Goal: Information Seeking & Learning: Learn about a topic

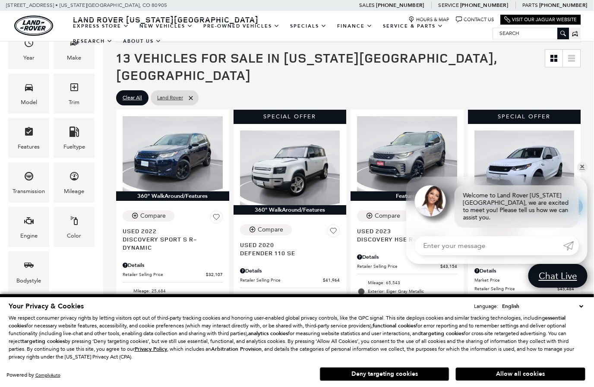
scroll to position [171, 0]
click at [580, 172] on link "✕" at bounding box center [582, 167] width 10 height 10
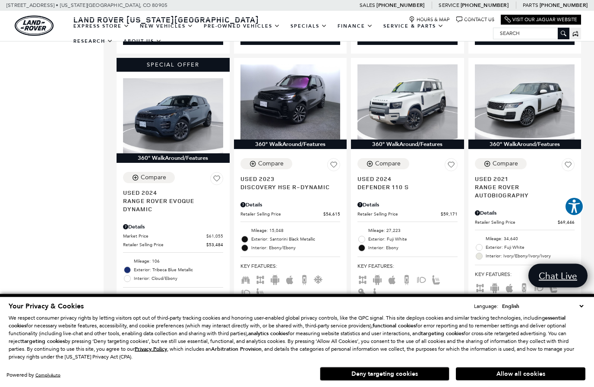
scroll to position [826, 6]
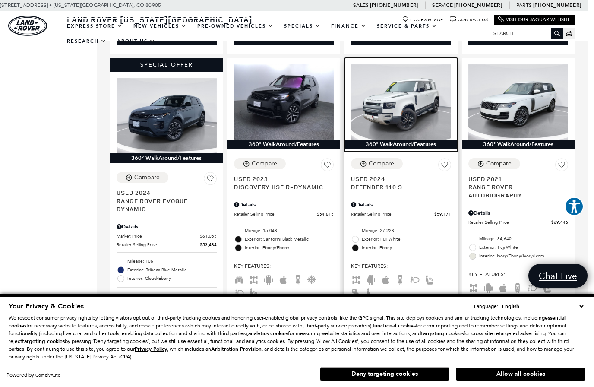
click at [404, 86] on img at bounding box center [401, 101] width 100 height 75
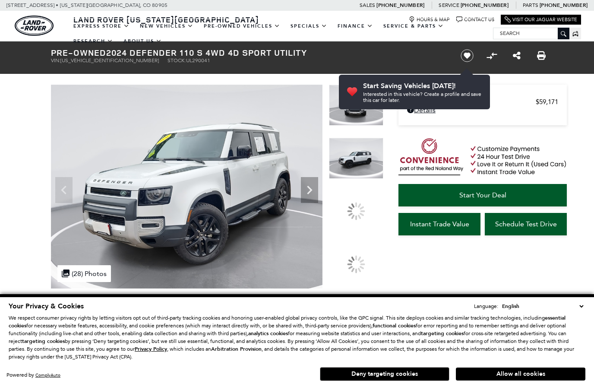
click at [359, 179] on img at bounding box center [356, 158] width 54 height 41
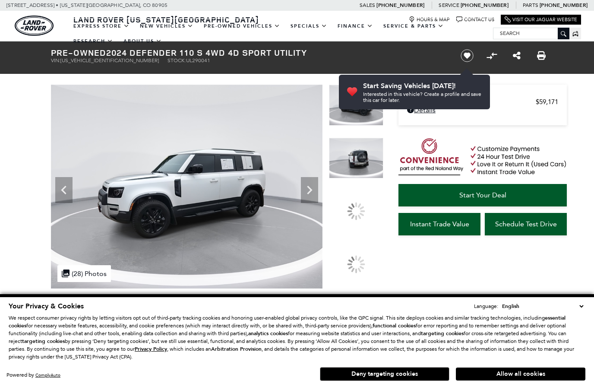
click at [360, 179] on img at bounding box center [356, 158] width 54 height 41
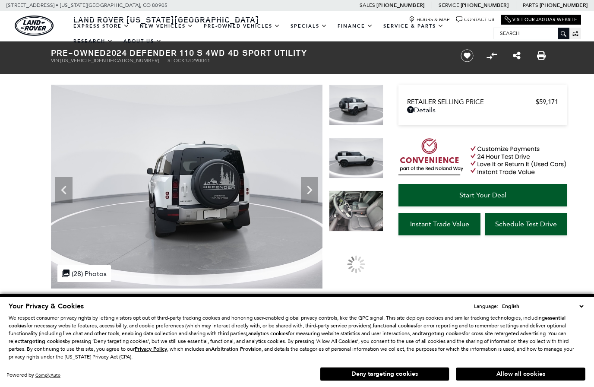
click at [351, 160] on img at bounding box center [356, 158] width 54 height 41
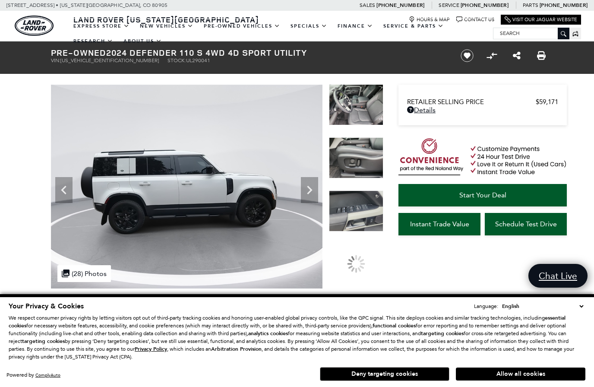
click at [355, 137] on div at bounding box center [356, 110] width 54 height 53
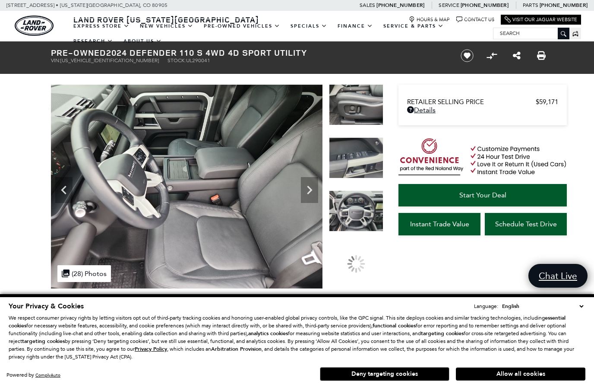
click at [355, 159] on img at bounding box center [356, 157] width 54 height 41
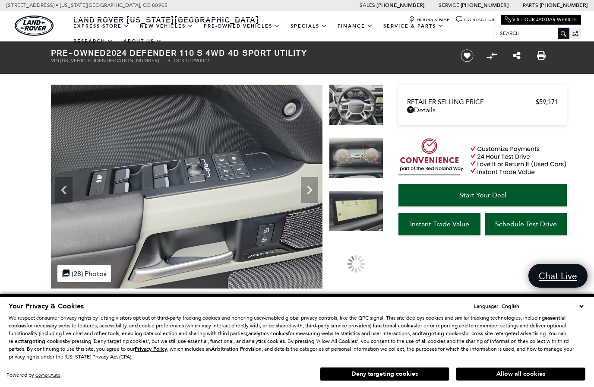
click at [356, 137] on div at bounding box center [356, 110] width 54 height 53
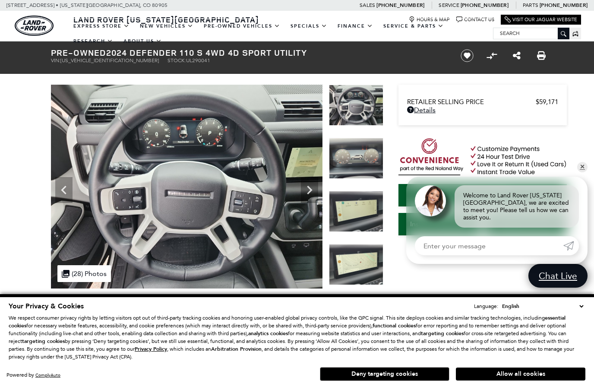
click at [355, 191] on img at bounding box center [356, 211] width 54 height 41
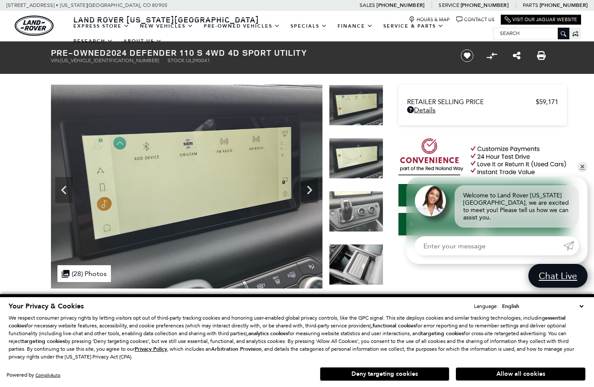
click at [357, 156] on div at bounding box center [356, 164] width 54 height 53
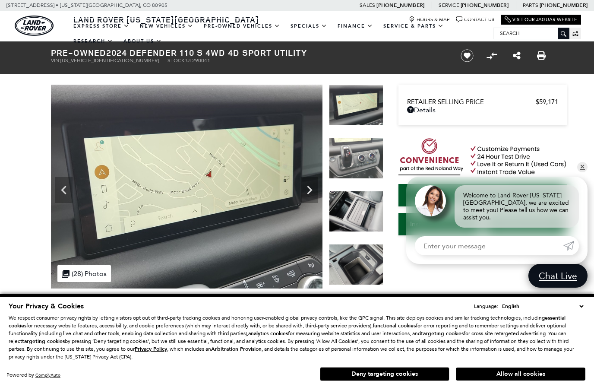
click at [357, 191] on img at bounding box center [356, 211] width 54 height 41
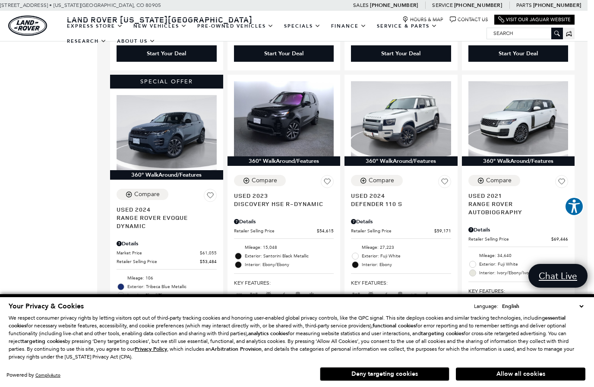
scroll to position [821, 6]
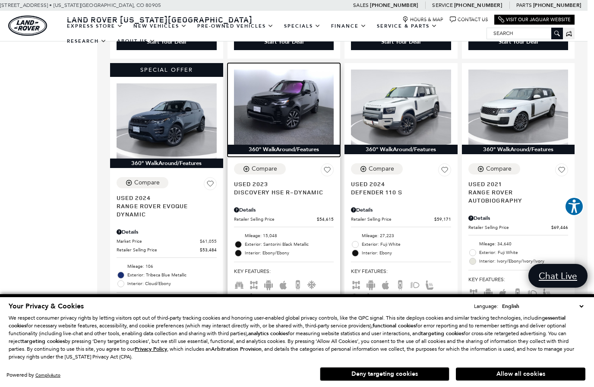
click at [264, 86] on img at bounding box center [284, 106] width 100 height 75
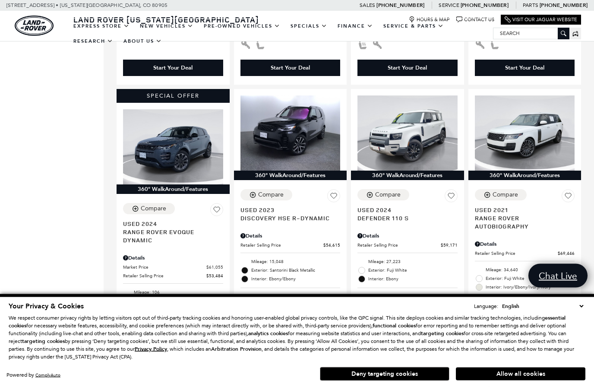
scroll to position [788, 0]
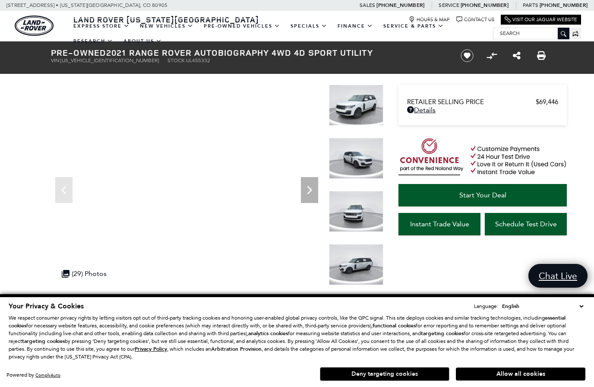
click at [397, 378] on button "Deny targeting cookies" at bounding box center [384, 374] width 129 height 14
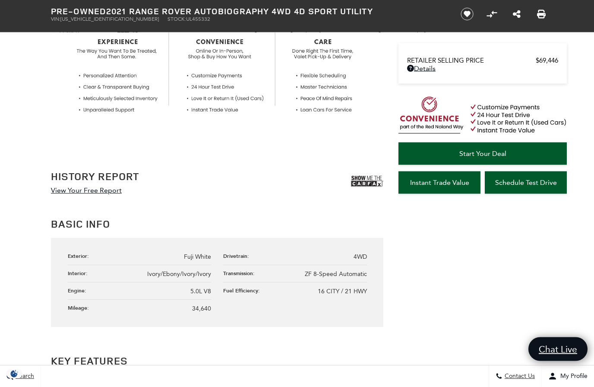
scroll to position [346, 0]
click at [69, 187] on link "View Your Free Report" at bounding box center [86, 190] width 71 height 8
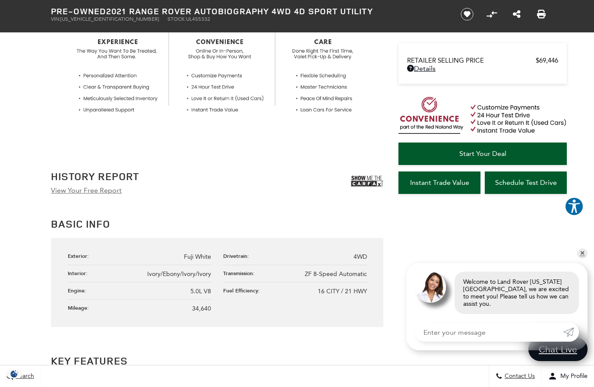
scroll to position [345, 0]
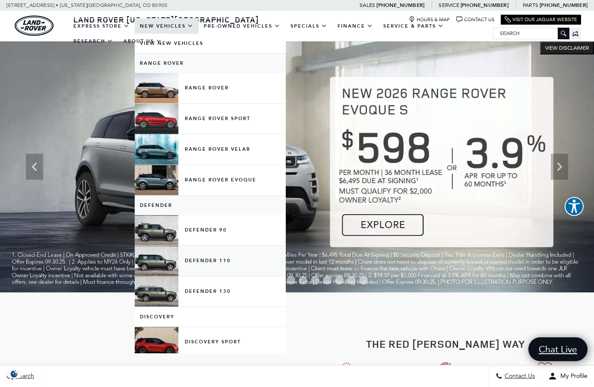
click at [157, 273] on link "Defender 110" at bounding box center [210, 260] width 151 height 30
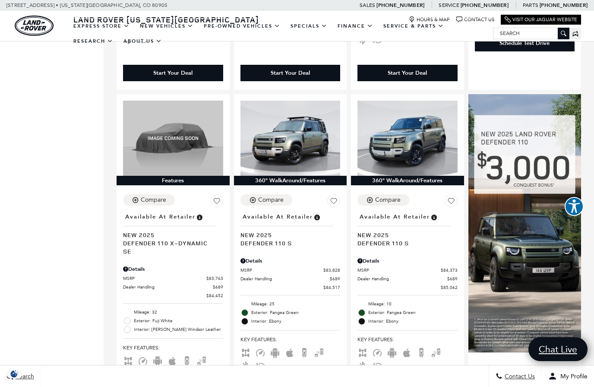
scroll to position [472, 0]
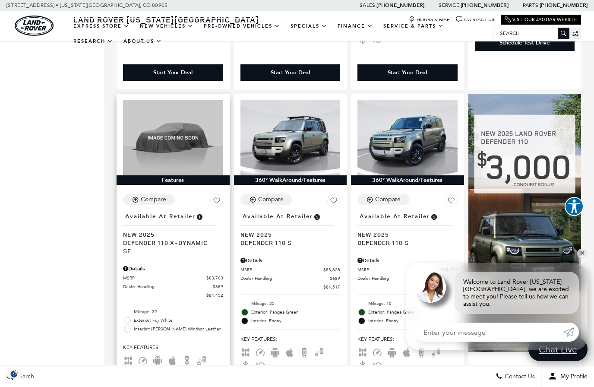
click at [149, 238] on span "Defender 110 X-Dynamic SE" at bounding box center [170, 246] width 94 height 16
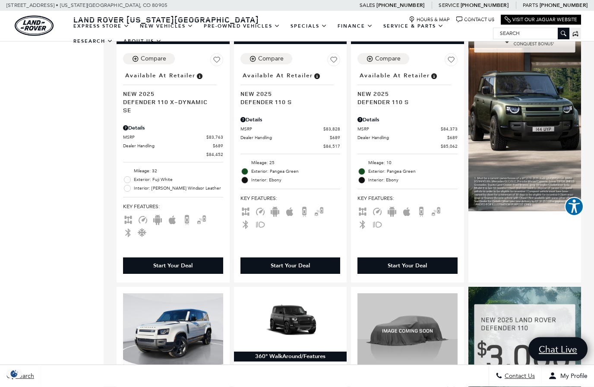
scroll to position [612, 0]
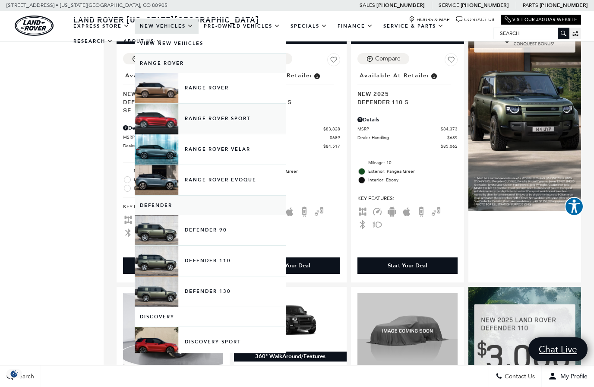
click at [155, 134] on link "Range Rover Sport" at bounding box center [210, 119] width 151 height 30
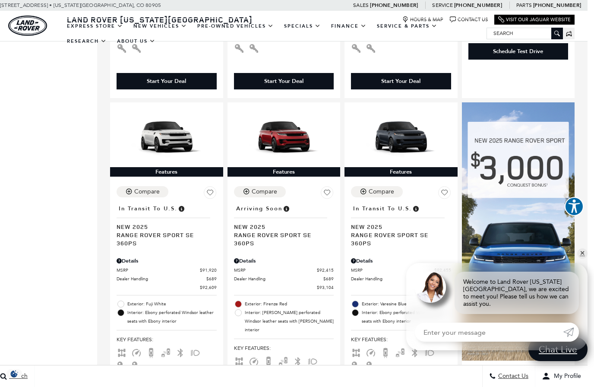
scroll to position [475, 6]
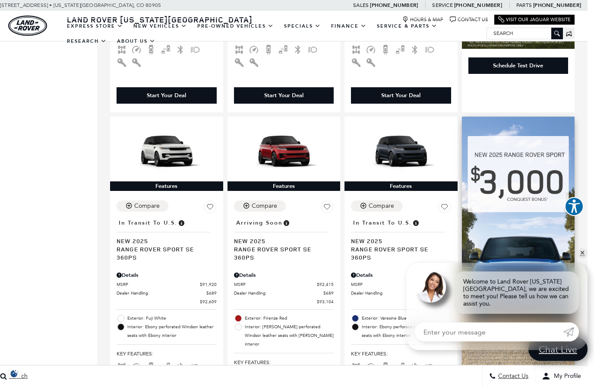
click at [520, 186] on img at bounding box center [518, 246] width 113 height 258
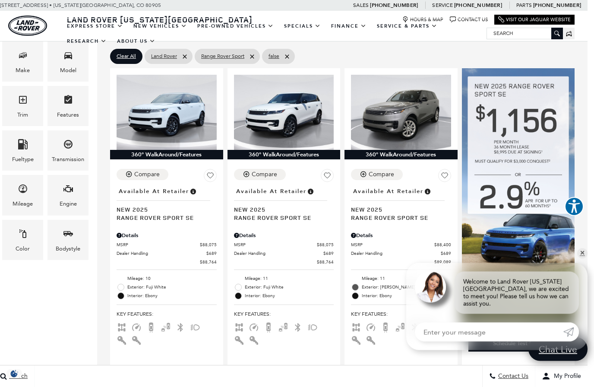
scroll to position [198, 6]
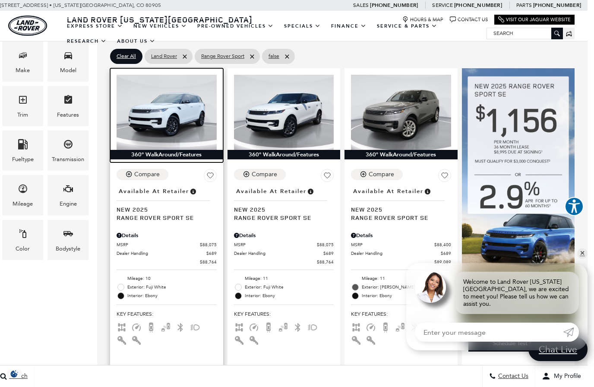
click at [111, 115] on div at bounding box center [166, 109] width 113 height 82
click at [112, 116] on div at bounding box center [166, 109] width 113 height 82
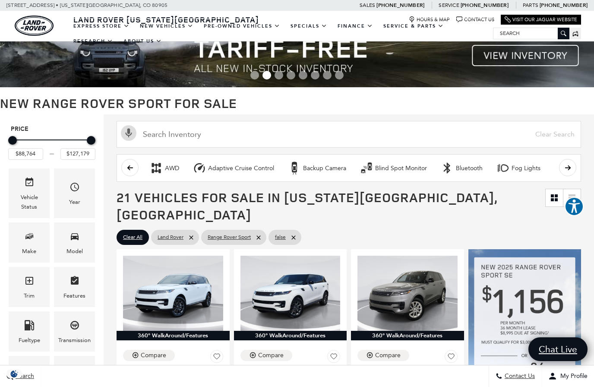
scroll to position [11, 0]
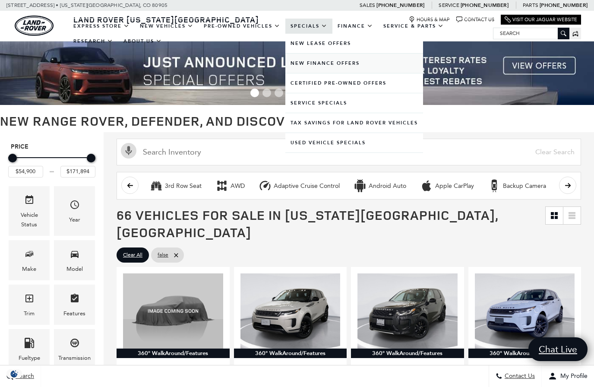
click at [308, 71] on link "New Finance Offers" at bounding box center [354, 62] width 138 height 19
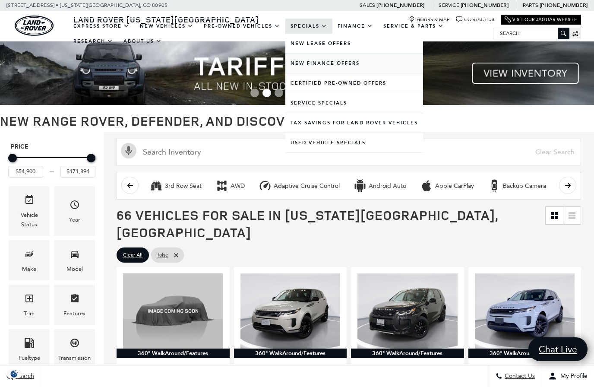
click at [314, 70] on link "New Finance Offers" at bounding box center [354, 62] width 138 height 19
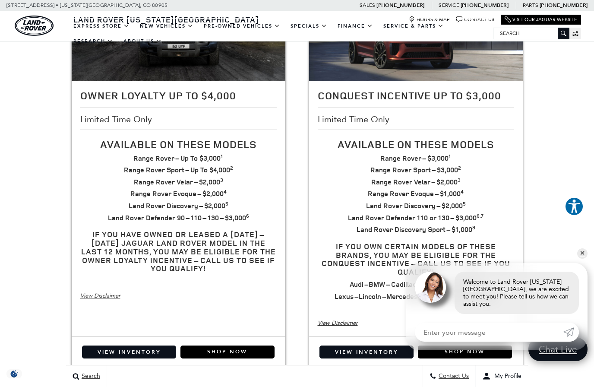
scroll to position [237, 0]
